Goal: Subscribe to service/newsletter

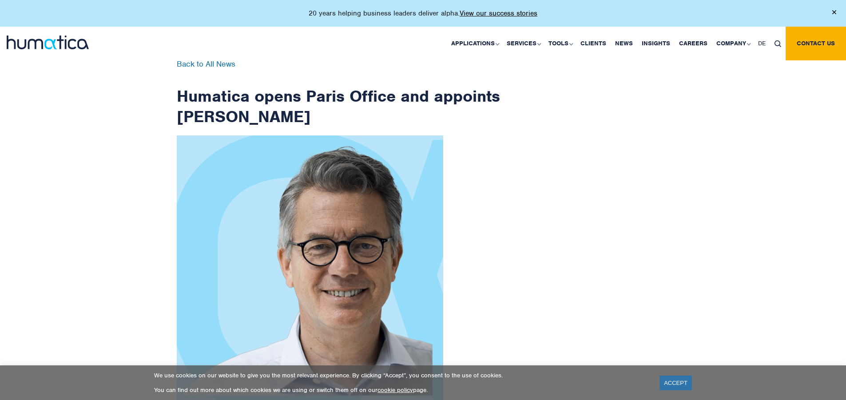
scroll to position [1417, 0]
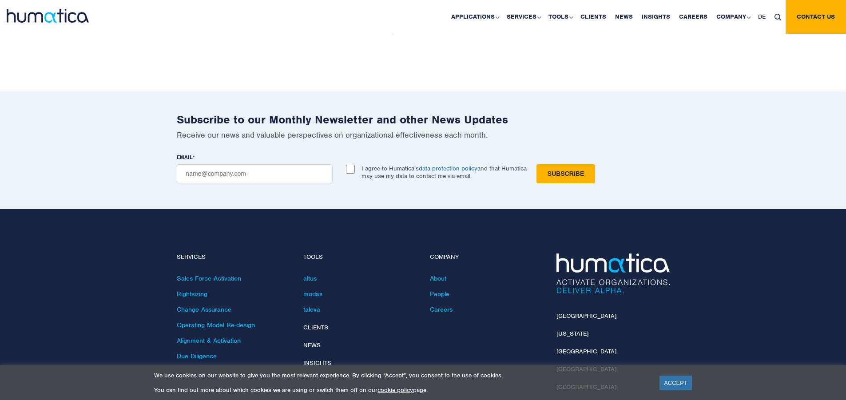
checkbox input "true"
type input "[EMAIL_ADDRESS][DOMAIN_NAME]"
click at [537, 164] on input "Subscribe" at bounding box center [566, 173] width 59 height 19
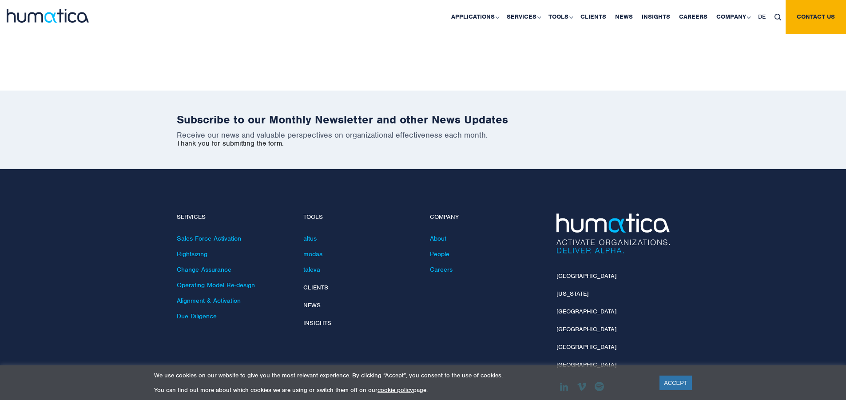
scroll to position [1377, 0]
